Goal: Find specific page/section: Find specific page/section

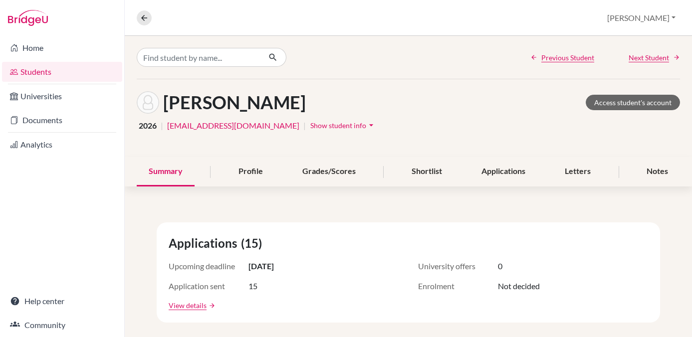
click at [27, 70] on link "Students" at bounding box center [62, 72] width 120 height 20
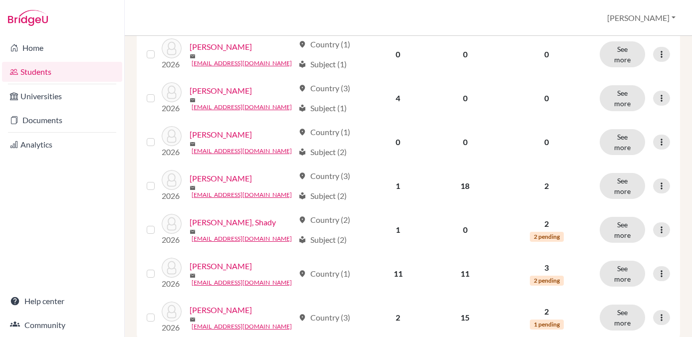
scroll to position [820, 0]
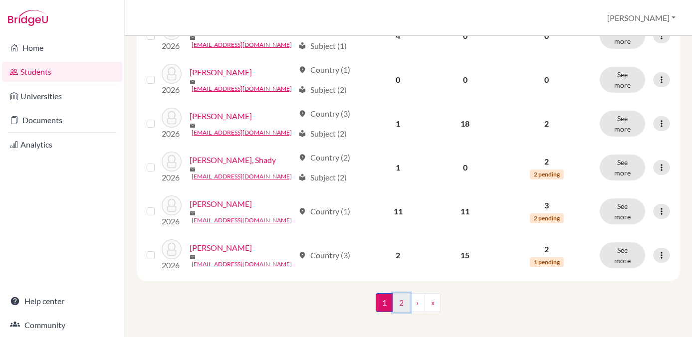
click at [400, 300] on link "2" at bounding box center [401, 302] width 17 height 19
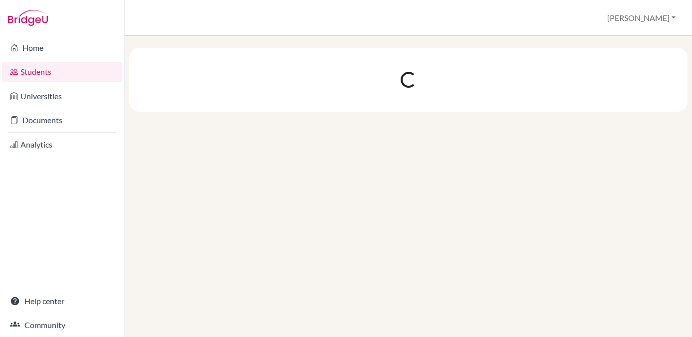
scroll to position [0, 0]
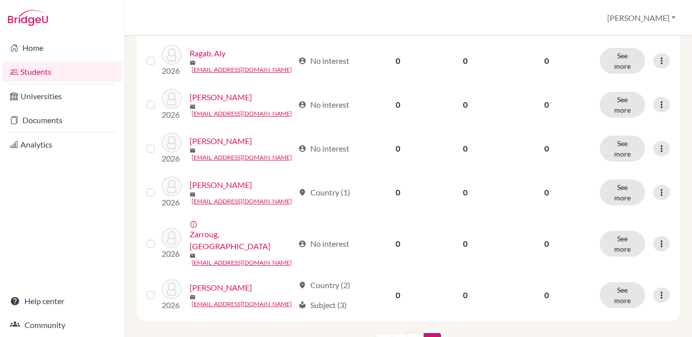
scroll to position [732, 0]
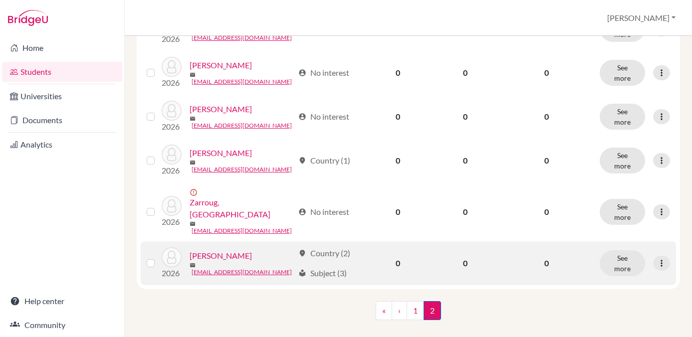
click at [222, 250] on link "[PERSON_NAME]" at bounding box center [221, 256] width 62 height 12
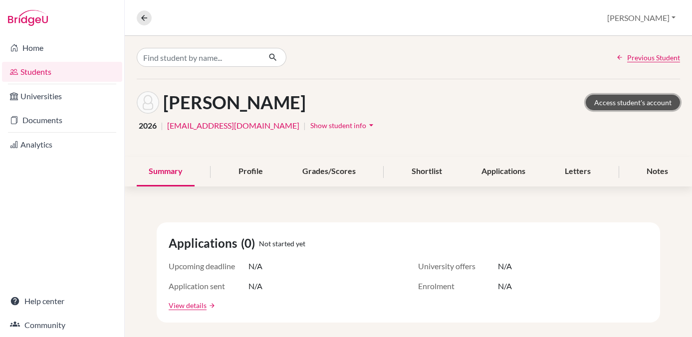
click at [624, 101] on link "Access student's account" at bounding box center [633, 102] width 94 height 15
